Goal: Task Accomplishment & Management: Use online tool/utility

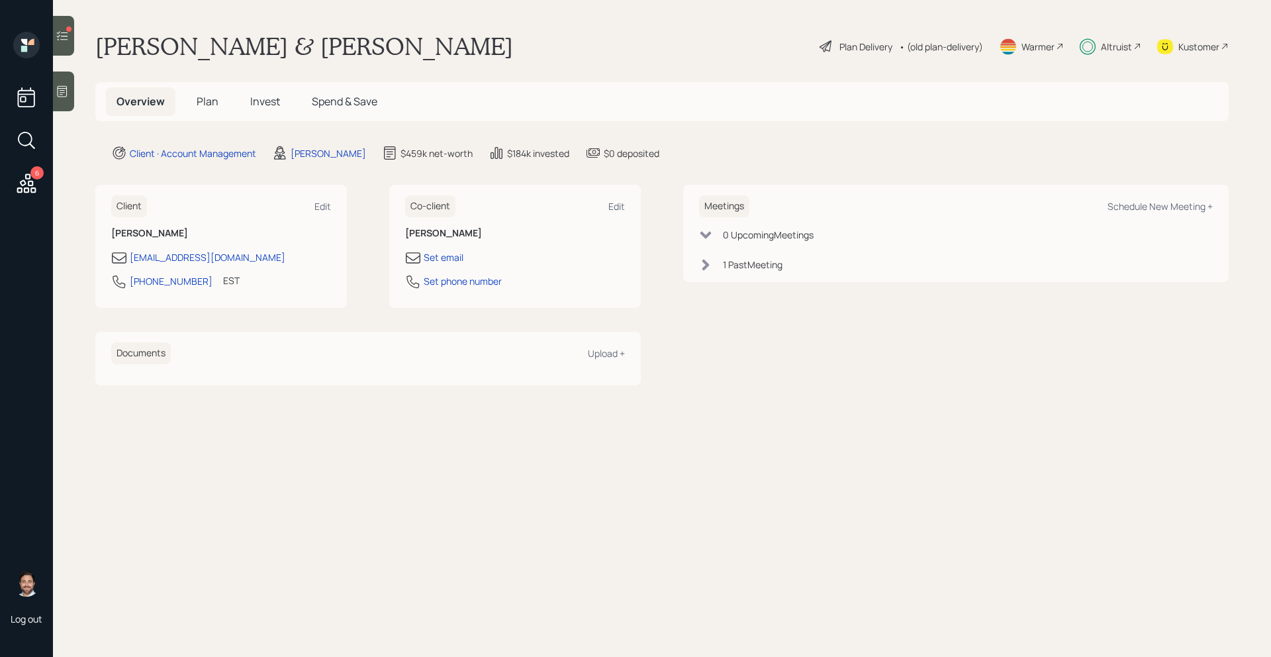
click at [66, 35] on icon at bounding box center [62, 35] width 13 height 13
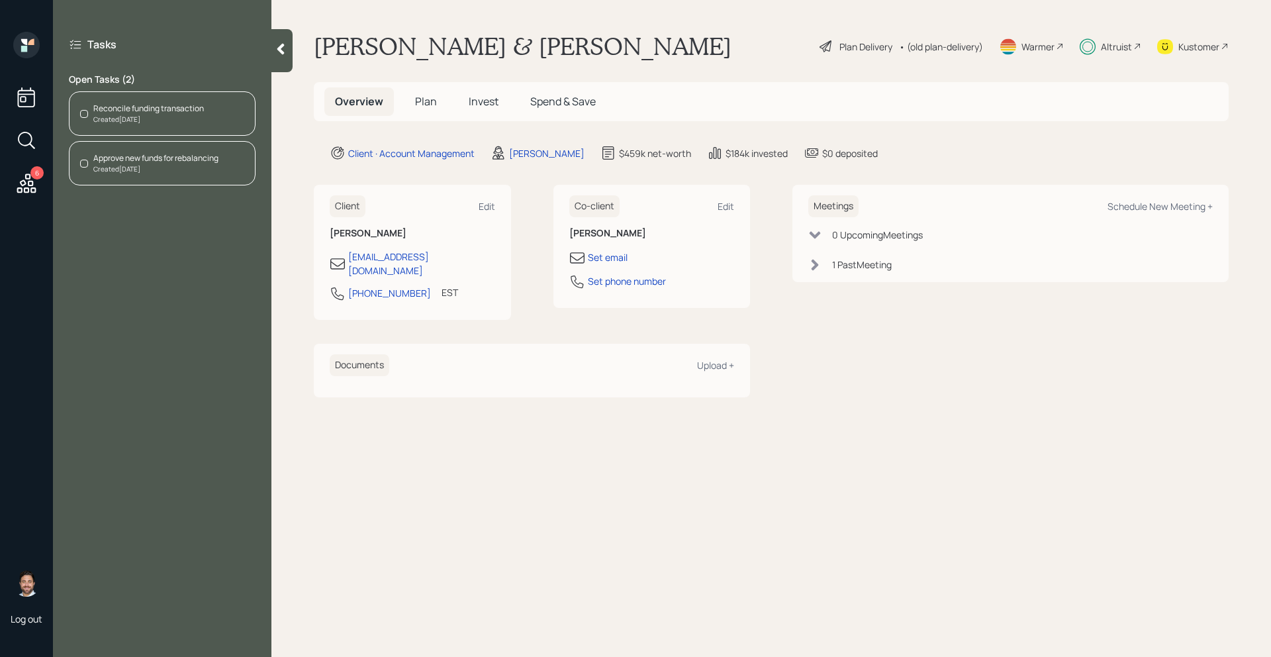
click at [179, 123] on div "Created [DATE]" at bounding box center [148, 120] width 111 height 10
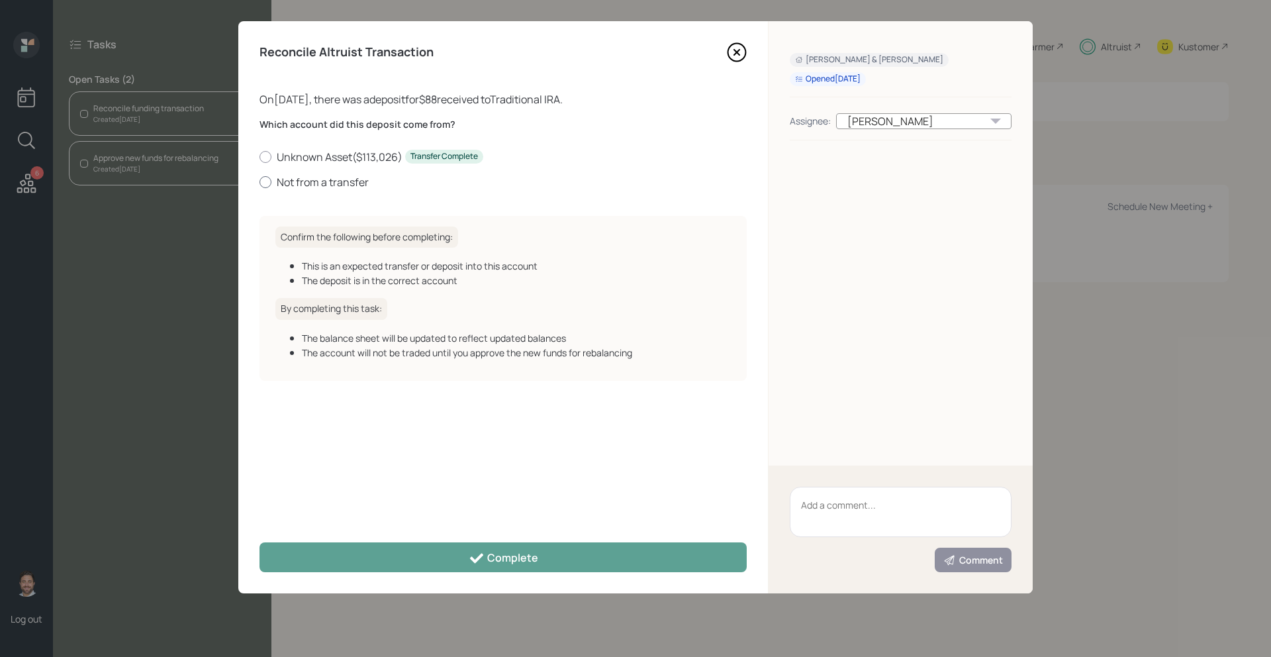
click at [277, 181] on label "Not from a transfer" at bounding box center [502, 182] width 487 height 15
click at [259, 181] on input "Not from a transfer" at bounding box center [259, 181] width 1 height 1
radio input "true"
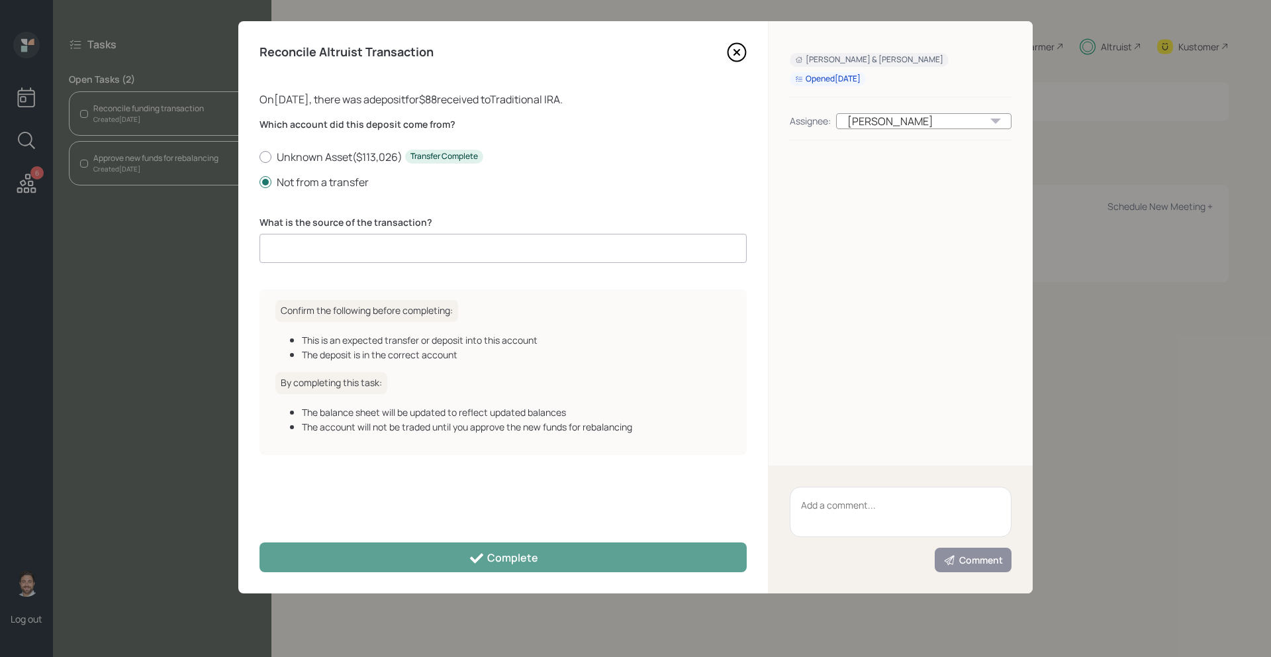
click at [332, 244] on input at bounding box center [502, 248] width 487 height 29
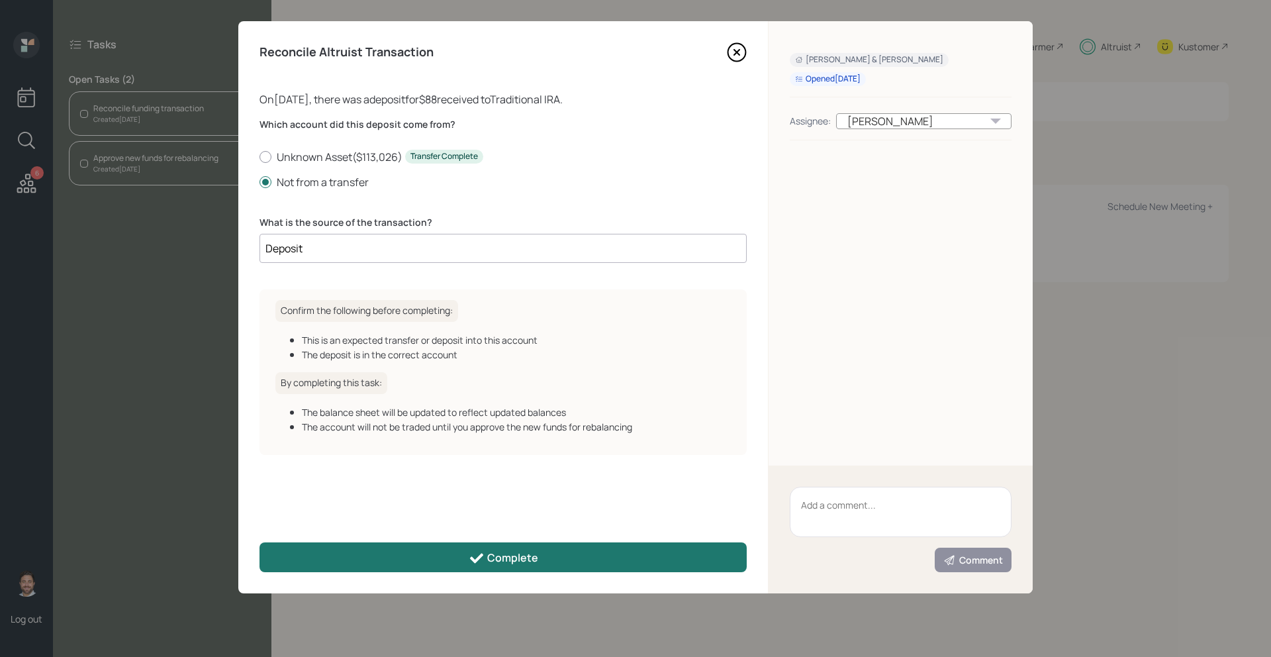
type input "Deposit"
click at [357, 559] on button "Complete" at bounding box center [502, 557] width 487 height 30
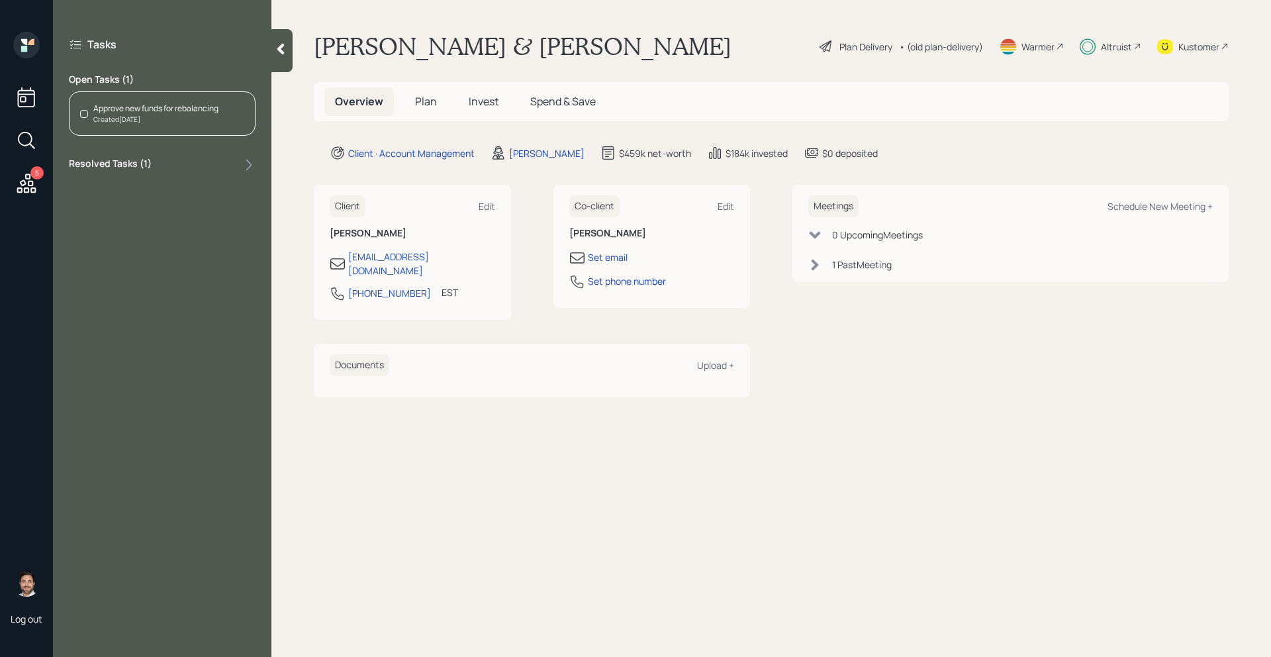
click at [214, 133] on div "Approve new funds for rebalancing Created [DATE]" at bounding box center [162, 113] width 187 height 44
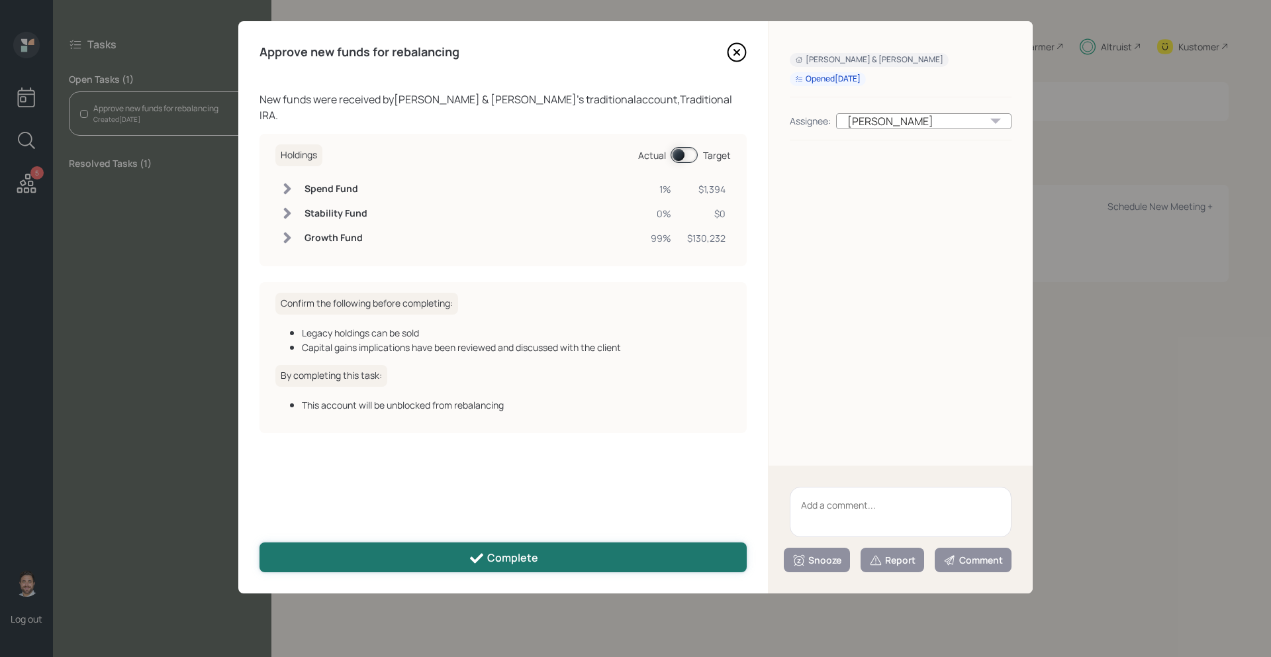
click at [330, 554] on button "Complete" at bounding box center [502, 557] width 487 height 30
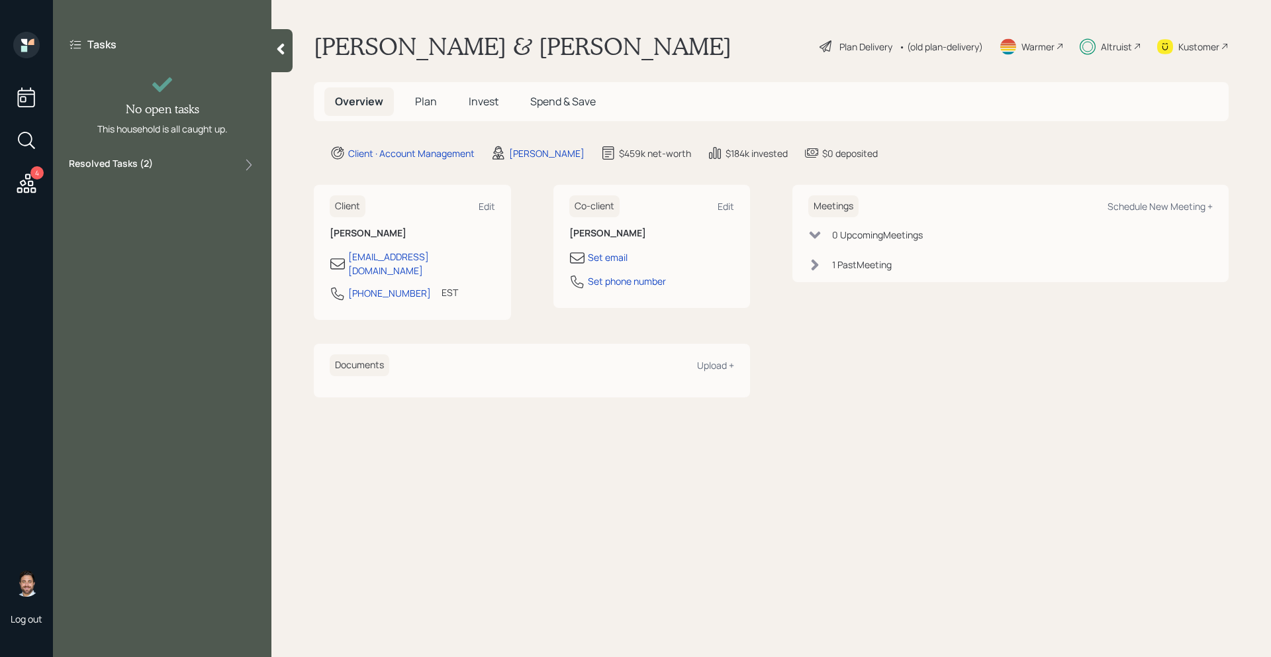
click at [31, 185] on icon at bounding box center [26, 182] width 19 height 19
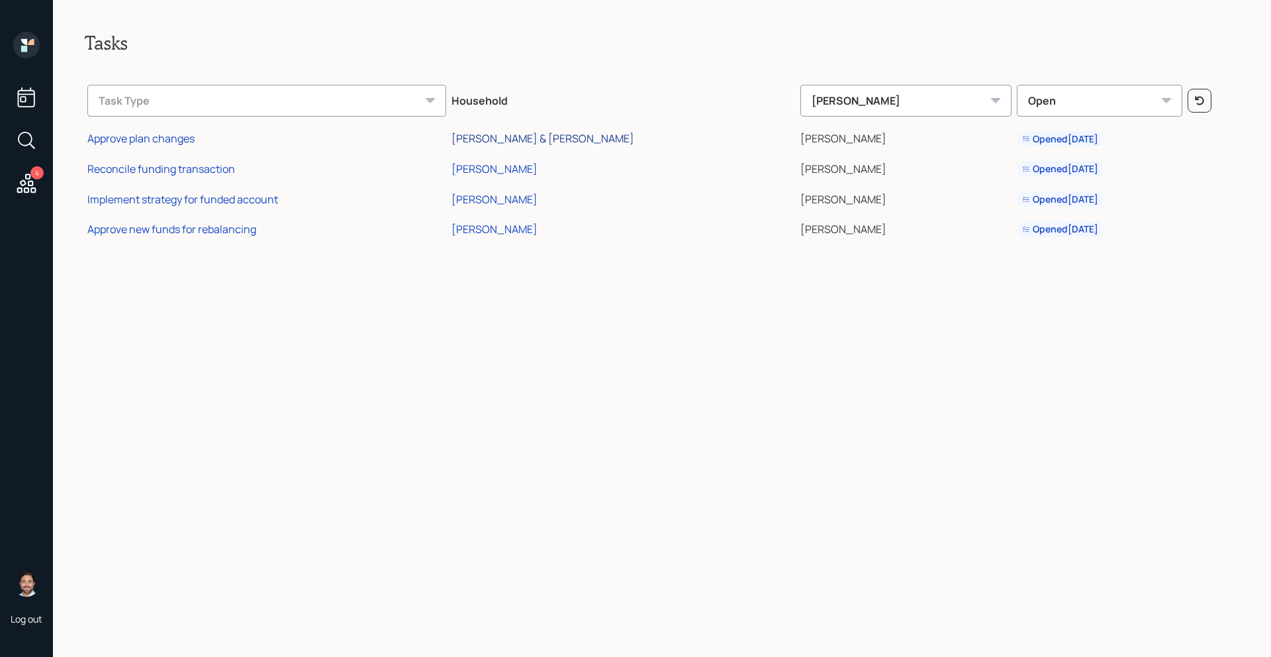
click at [565, 141] on div "[PERSON_NAME] & [PERSON_NAME]" at bounding box center [542, 138] width 183 height 15
